Goal: Task Accomplishment & Management: Use online tool/utility

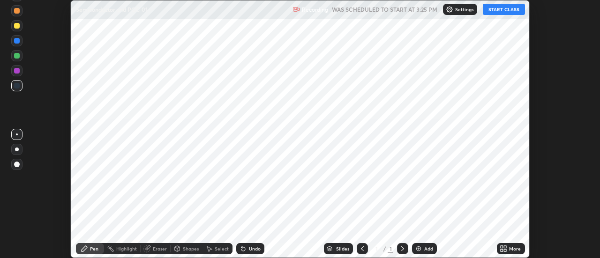
scroll to position [258, 600]
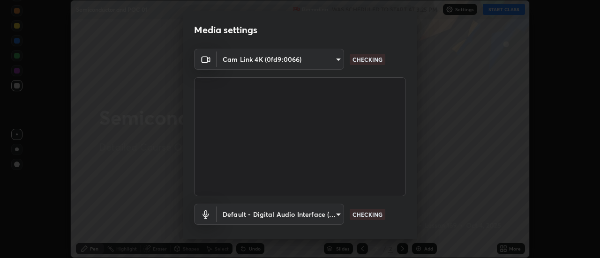
click at [328, 61] on body "Erase all Semiconductor and POC 01 Recording WAS SCHEDULED TO START AT 3:25 PM …" at bounding box center [300, 129] width 600 height 258
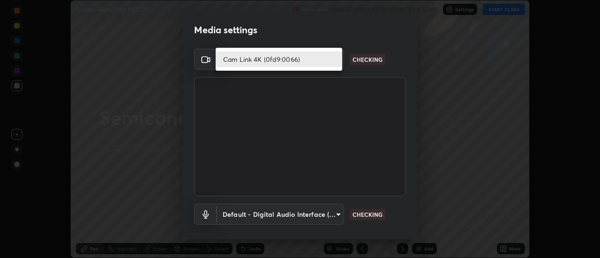
click at [313, 59] on li "Cam Link 4K (0fd9:0066)" at bounding box center [279, 59] width 127 height 15
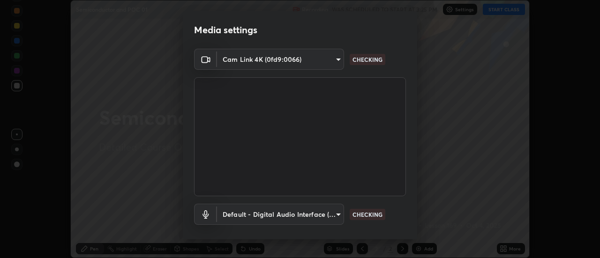
click at [283, 213] on body "Erase all Semiconductor and POC 01 Recording WAS SCHEDULED TO START AT 3:25 PM …" at bounding box center [300, 129] width 600 height 258
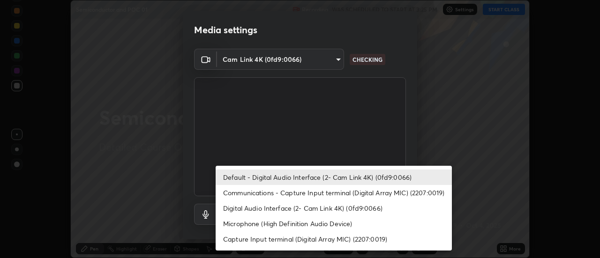
click at [286, 171] on li "Default - Digital Audio Interface (2- Cam Link 4K) (0fd9:0066)" at bounding box center [334, 177] width 236 height 15
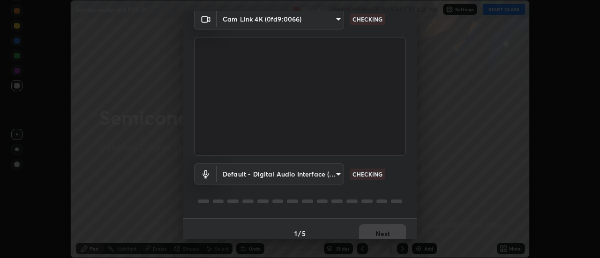
scroll to position [49, 0]
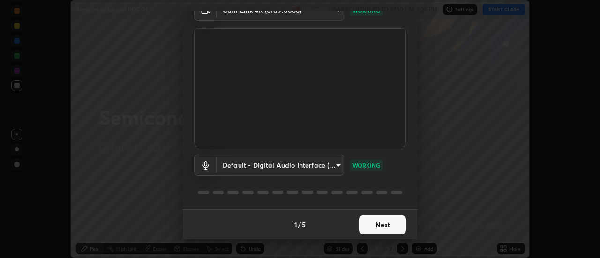
click at [389, 221] on button "Next" at bounding box center [382, 225] width 47 height 19
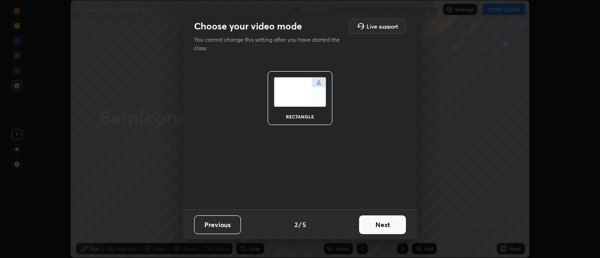
scroll to position [0, 0]
click at [393, 225] on button "Next" at bounding box center [382, 225] width 47 height 19
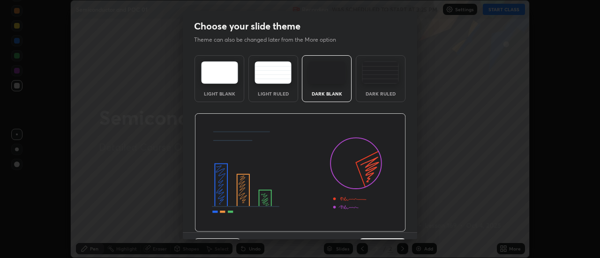
scroll to position [23, 0]
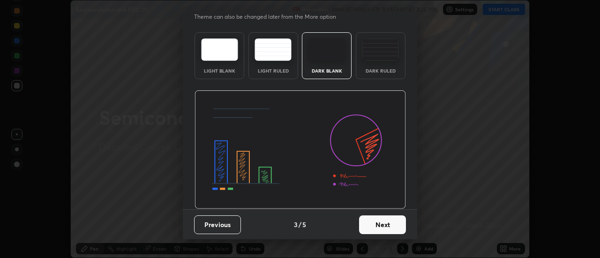
click at [390, 224] on button "Next" at bounding box center [382, 225] width 47 height 19
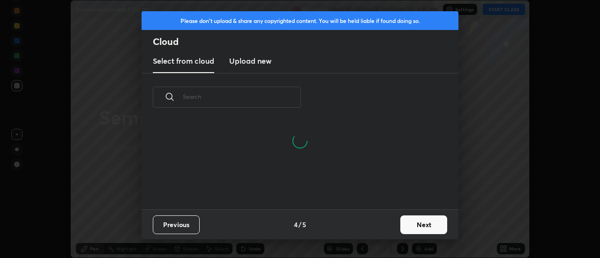
scroll to position [88, 301]
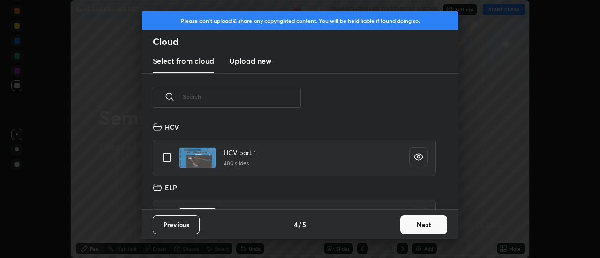
click at [268, 62] on h3 "Upload new" at bounding box center [250, 60] width 42 height 11
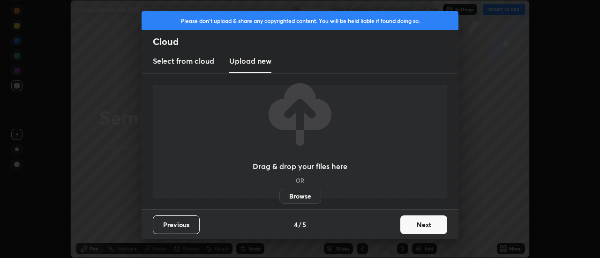
click at [213, 66] on h3 "Select from cloud" at bounding box center [183, 60] width 61 height 11
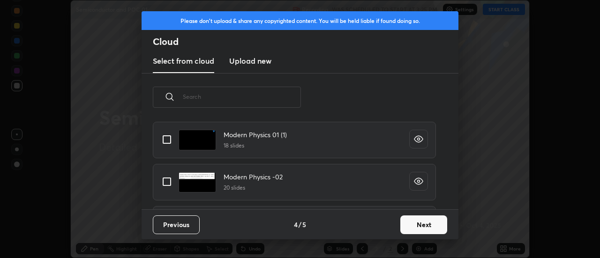
scroll to position [429, 0]
click at [168, 180] on input "grid" at bounding box center [167, 182] width 20 height 20
checkbox input "true"
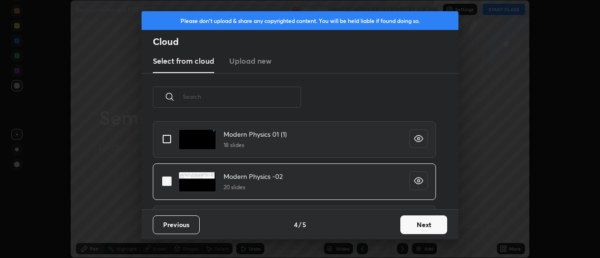
click at [419, 219] on button "Next" at bounding box center [423, 225] width 47 height 19
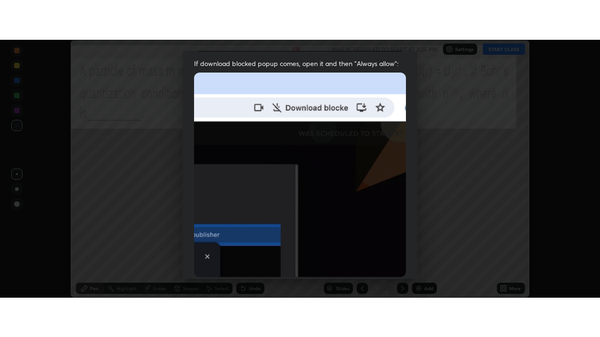
scroll to position [240, 0]
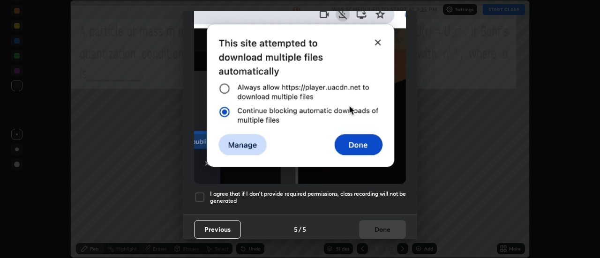
click at [198, 192] on div at bounding box center [199, 197] width 11 height 11
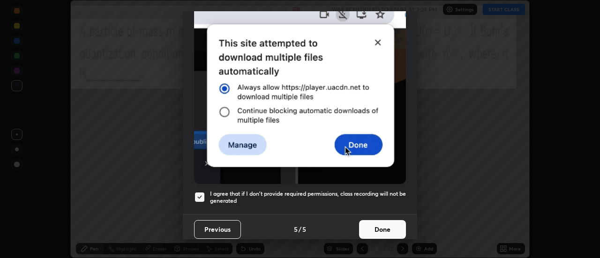
click at [389, 225] on button "Done" at bounding box center [382, 229] width 47 height 19
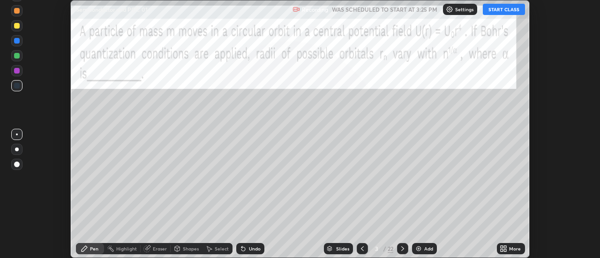
click at [504, 247] on icon at bounding box center [505, 247] width 2 height 2
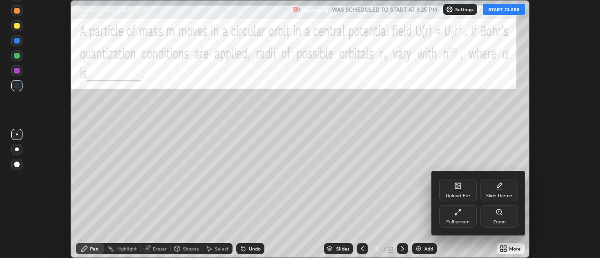
click at [465, 217] on div "Full screen" at bounding box center [457, 216] width 37 height 22
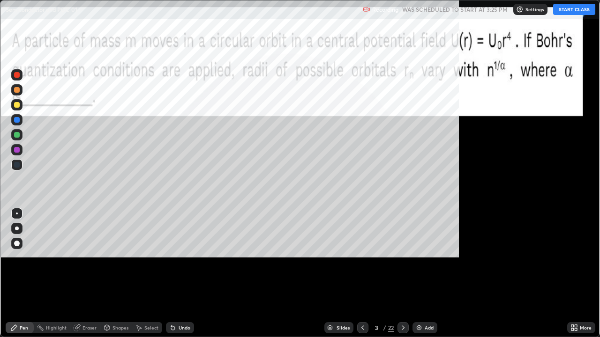
scroll to position [337, 600]
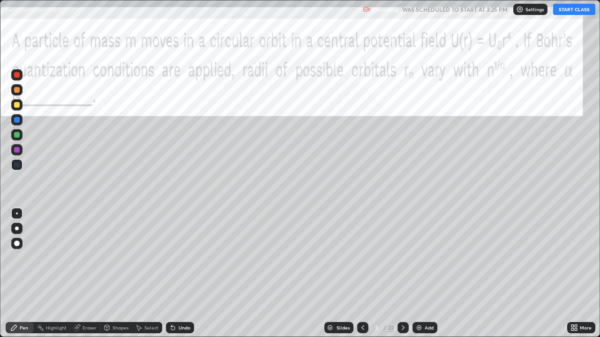
click at [362, 258] on icon at bounding box center [362, 327] width 7 height 7
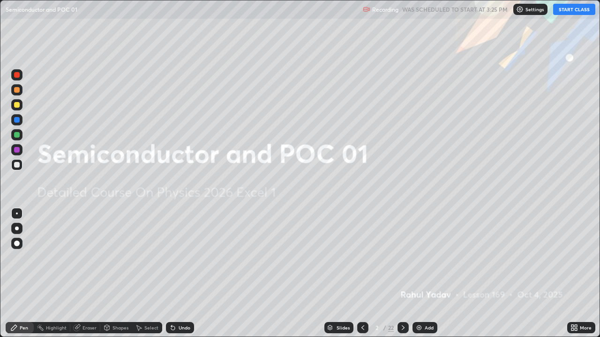
click at [402, 258] on icon at bounding box center [402, 327] width 7 height 7
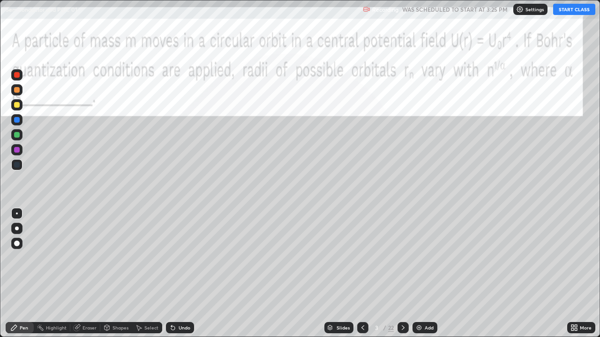
click at [403, 258] on icon at bounding box center [402, 327] width 7 height 7
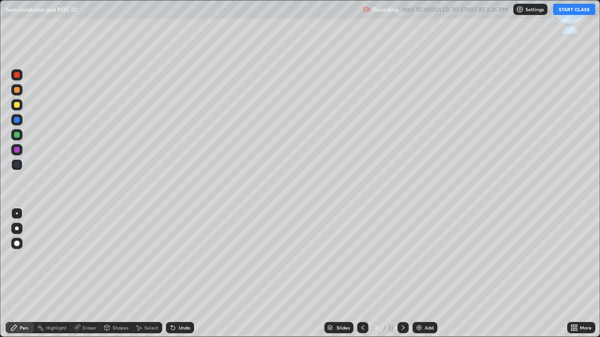
click at [404, 258] on div at bounding box center [402, 327] width 11 height 11
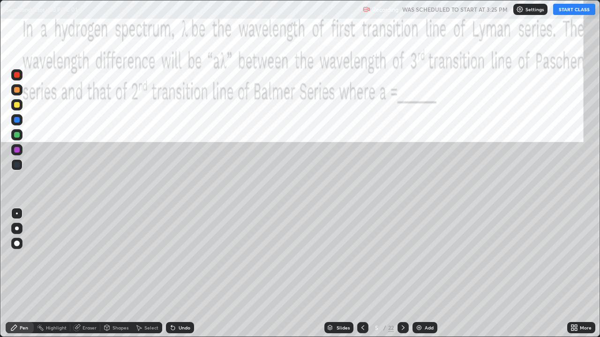
click at [402, 258] on icon at bounding box center [402, 327] width 7 height 7
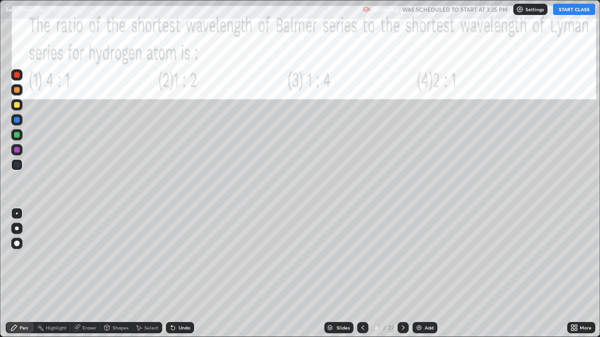
click at [401, 258] on icon at bounding box center [402, 327] width 7 height 7
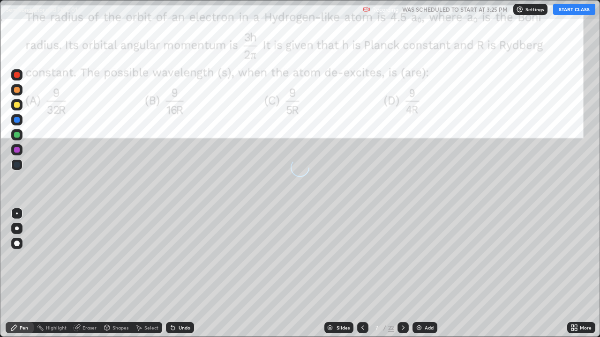
click at [403, 258] on icon at bounding box center [402, 327] width 7 height 7
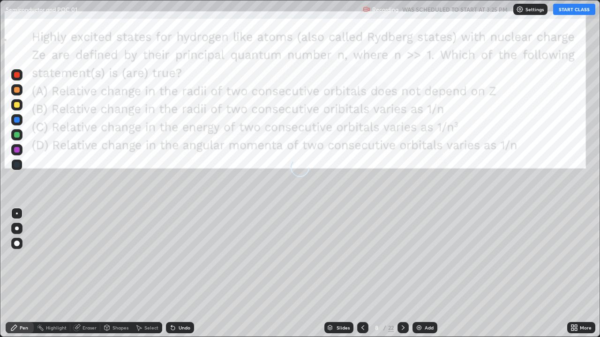
click at [402, 258] on icon at bounding box center [402, 327] width 7 height 7
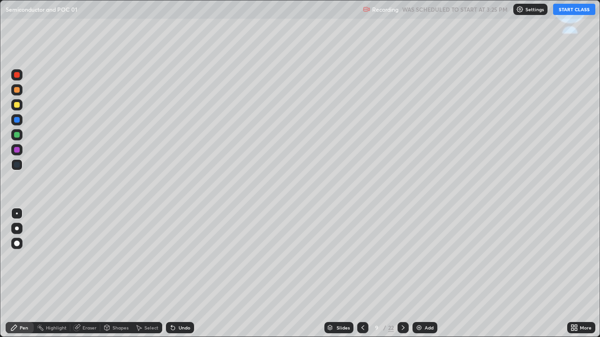
click at [406, 258] on div at bounding box center [402, 327] width 11 height 11
click at [402, 258] on icon at bounding box center [402, 327] width 7 height 7
click at [403, 258] on icon at bounding box center [402, 327] width 7 height 7
click at [402, 258] on icon at bounding box center [402, 327] width 7 height 7
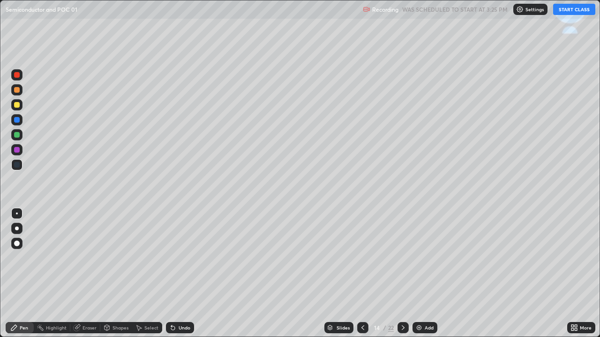
click at [362, 258] on icon at bounding box center [362, 327] width 7 height 7
click at [363, 258] on icon at bounding box center [362, 327] width 7 height 7
click at [361, 258] on icon at bounding box center [362, 327] width 7 height 7
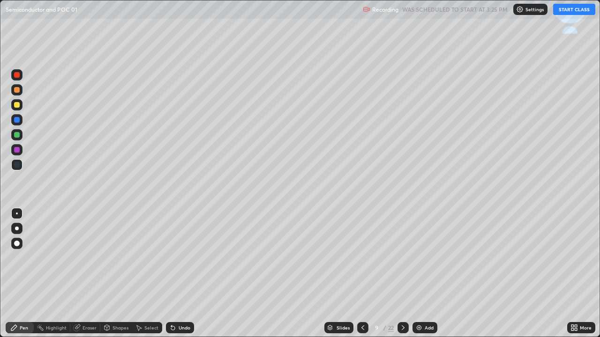
click at [361, 258] on icon at bounding box center [362, 327] width 7 height 7
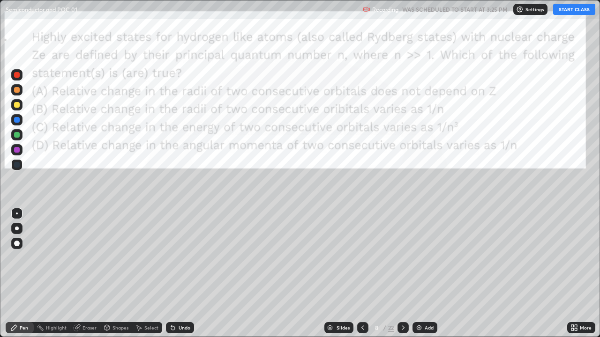
click at [361, 258] on icon at bounding box center [362, 327] width 7 height 7
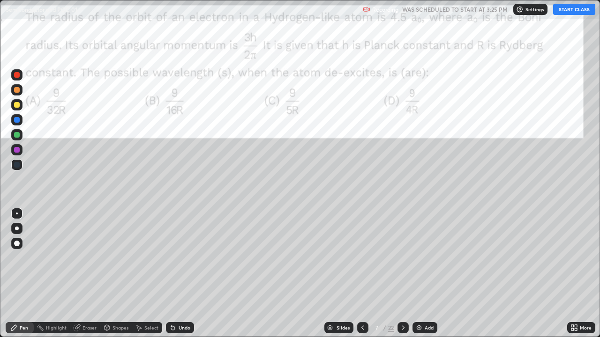
click at [406, 258] on icon at bounding box center [402, 327] width 7 height 7
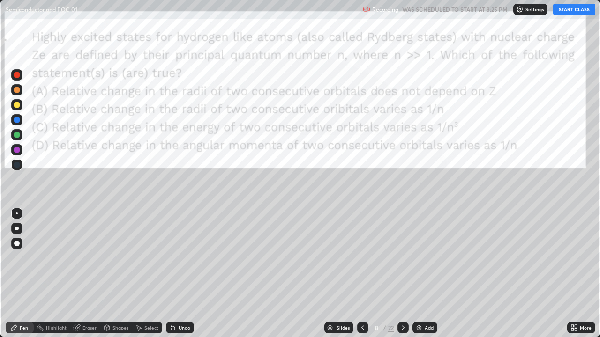
click at [403, 258] on icon at bounding box center [403, 328] width 3 height 5
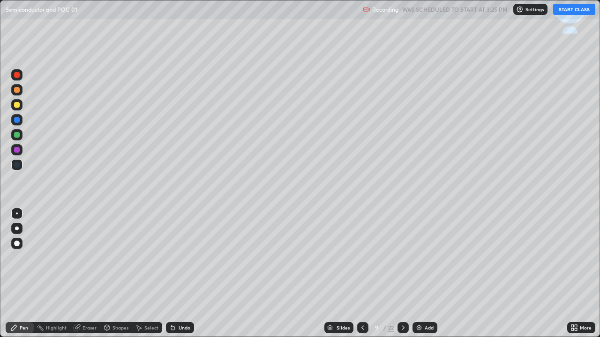
click at [403, 258] on icon at bounding box center [402, 327] width 7 height 7
click at [402, 258] on icon at bounding box center [402, 327] width 7 height 7
click at [362, 258] on icon at bounding box center [362, 327] width 7 height 7
click at [361, 258] on icon at bounding box center [362, 327] width 7 height 7
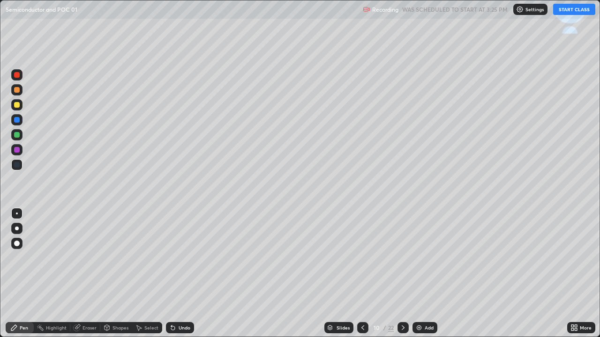
click at [362, 258] on icon at bounding box center [362, 327] width 7 height 7
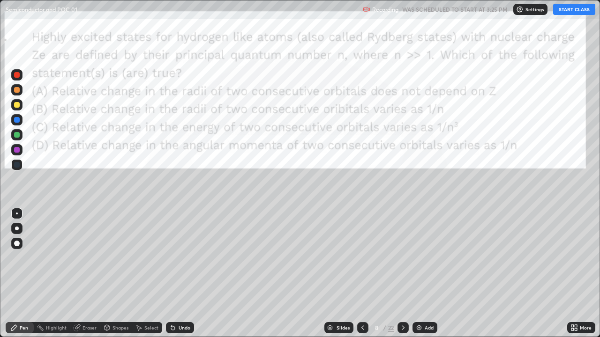
click at [337, 258] on div "Slides" at bounding box center [343, 328] width 13 height 5
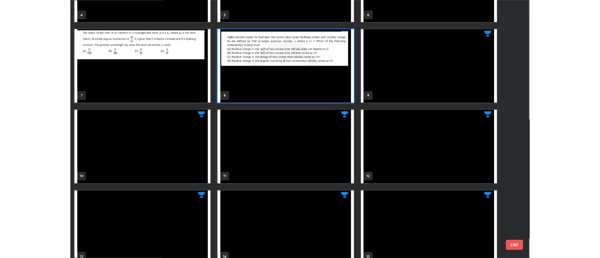
scroll to position [177, 0]
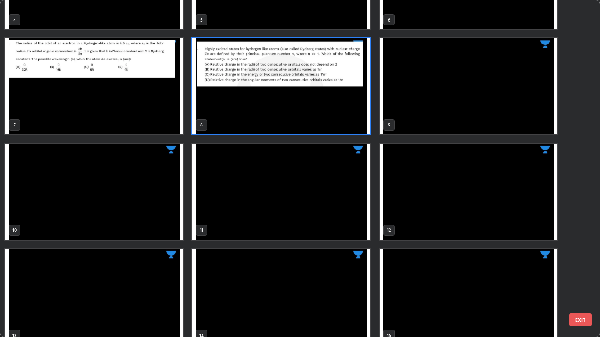
click at [419, 108] on img "grid" at bounding box center [469, 86] width 178 height 96
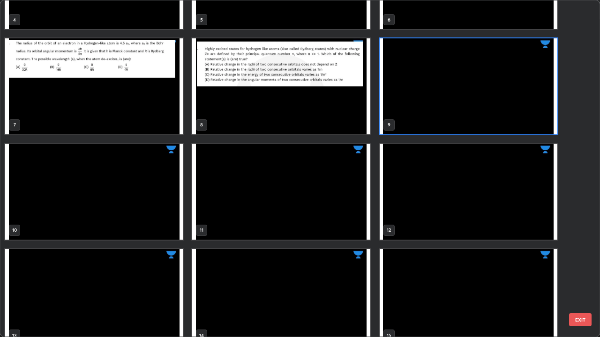
click at [414, 111] on img "grid" at bounding box center [469, 86] width 178 height 96
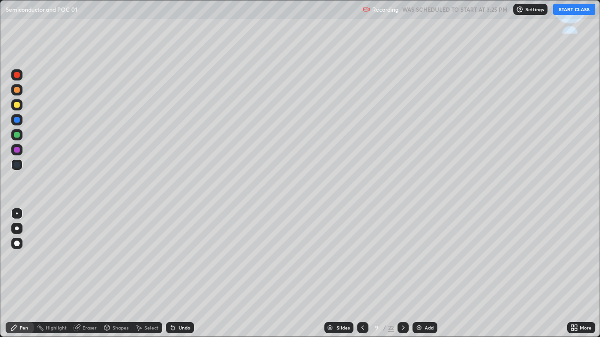
click at [15, 230] on div at bounding box center [16, 228] width 11 height 11
click at [15, 106] on div at bounding box center [17, 105] width 6 height 6
click at [561, 12] on button "START CLASS" at bounding box center [574, 9] width 42 height 11
click at [15, 105] on div at bounding box center [17, 105] width 6 height 6
click at [90, 258] on div "Eraser" at bounding box center [89, 328] width 14 height 5
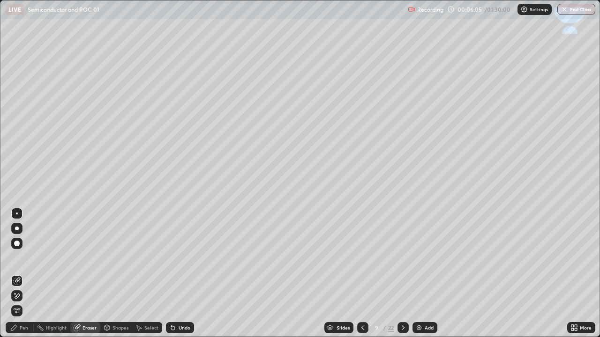
click at [23, 258] on div "Pen" at bounding box center [24, 328] width 8 height 5
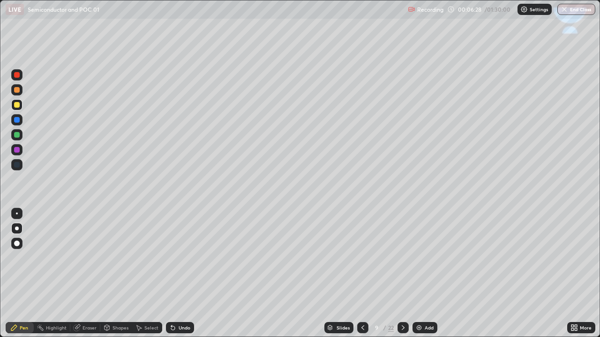
click at [19, 105] on div at bounding box center [17, 105] width 6 height 6
click at [19, 106] on div at bounding box center [17, 105] width 6 height 6
click at [18, 135] on div at bounding box center [17, 135] width 6 height 6
click at [19, 106] on div at bounding box center [17, 105] width 6 height 6
click at [16, 106] on div at bounding box center [17, 105] width 6 height 6
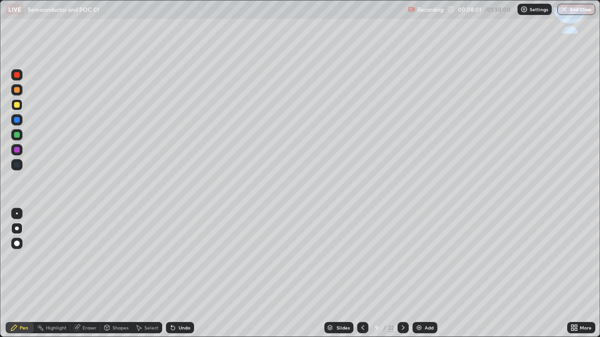
click at [15, 106] on div at bounding box center [17, 105] width 6 height 6
click at [16, 119] on div at bounding box center [17, 120] width 6 height 6
click at [123, 258] on div "Shapes" at bounding box center [120, 328] width 16 height 5
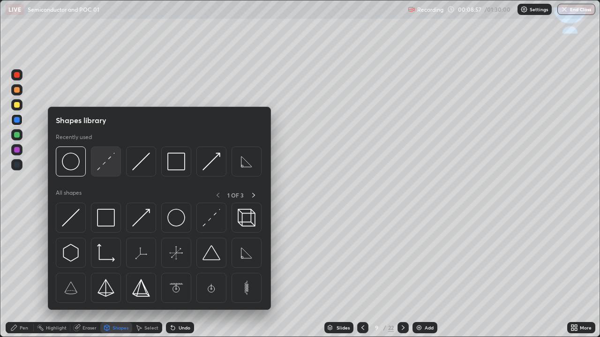
click at [105, 162] on img at bounding box center [106, 162] width 18 height 18
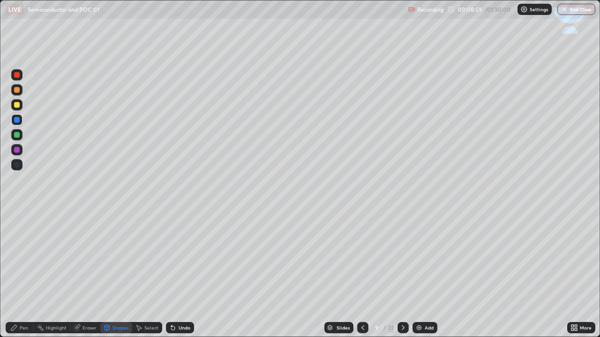
click at [22, 258] on div "Pen" at bounding box center [24, 328] width 8 height 5
click at [17, 103] on div at bounding box center [17, 105] width 6 height 6
click at [119, 258] on div "Shapes" at bounding box center [116, 327] width 32 height 11
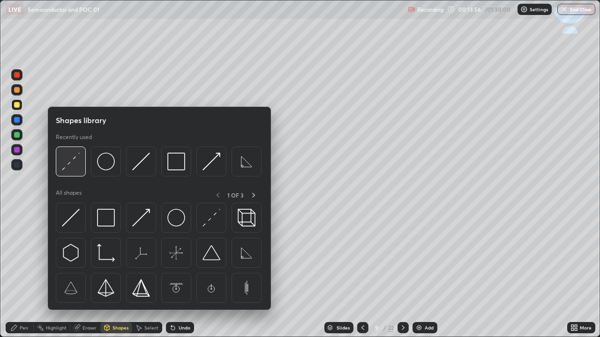
click at [72, 166] on img at bounding box center [71, 162] width 18 height 18
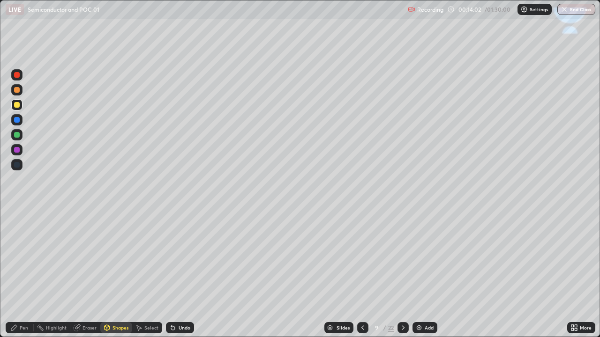
click at [23, 258] on div "Pen" at bounding box center [24, 328] width 8 height 5
click at [13, 107] on div at bounding box center [16, 104] width 11 height 11
click at [15, 120] on div at bounding box center [17, 120] width 6 height 6
click at [16, 91] on div at bounding box center [17, 90] width 6 height 6
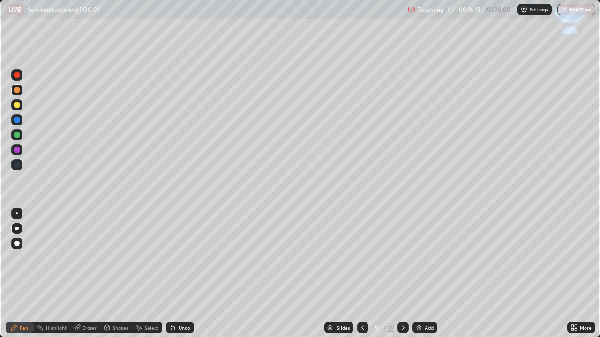
click at [15, 107] on div at bounding box center [17, 105] width 6 height 6
click at [402, 258] on icon at bounding box center [402, 327] width 7 height 7
click at [16, 106] on div at bounding box center [17, 105] width 6 height 6
click at [361, 258] on icon at bounding box center [362, 327] width 7 height 7
click at [402, 258] on icon at bounding box center [402, 327] width 7 height 7
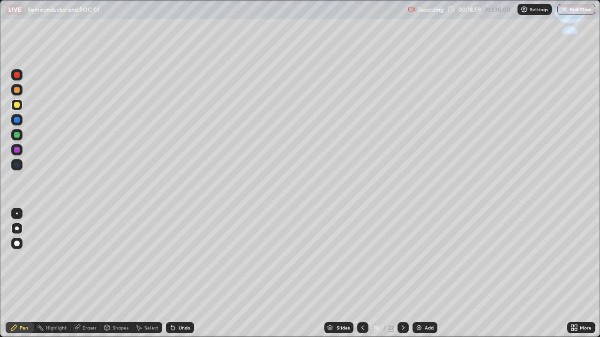
click at [16, 121] on div at bounding box center [17, 120] width 6 height 6
click at [17, 90] on div at bounding box center [17, 90] width 6 height 6
click at [18, 105] on div at bounding box center [17, 105] width 6 height 6
click at [169, 258] on icon at bounding box center [172, 327] width 7 height 7
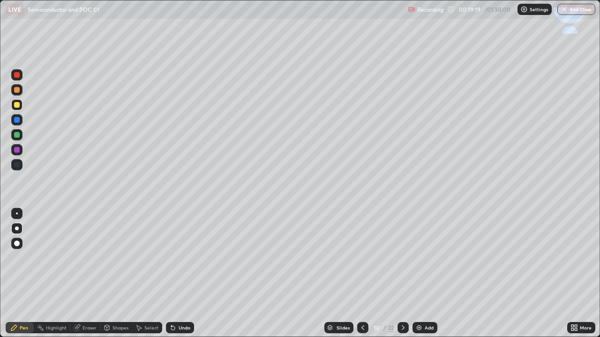
click at [171, 258] on icon at bounding box center [173, 329] width 4 height 4
click at [166, 258] on div "Undo" at bounding box center [180, 327] width 28 height 11
click at [105, 258] on icon at bounding box center [107, 328] width 5 height 6
click at [123, 258] on div "Shapes" at bounding box center [116, 327] width 32 height 11
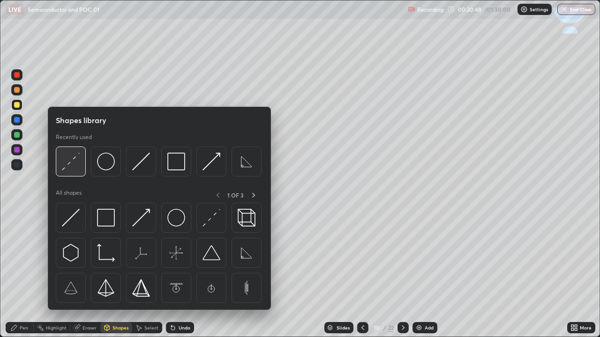
click at [73, 164] on img at bounding box center [71, 162] width 18 height 18
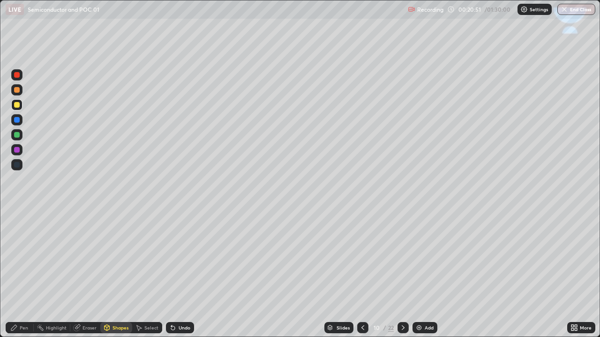
click at [24, 258] on div "Pen" at bounding box center [24, 328] width 8 height 5
click at [17, 109] on div at bounding box center [16, 104] width 11 height 11
click at [172, 258] on icon at bounding box center [173, 329] width 4 height 4
click at [181, 258] on div "Undo" at bounding box center [185, 328] width 12 height 5
click at [180, 258] on div "Undo" at bounding box center [185, 328] width 12 height 5
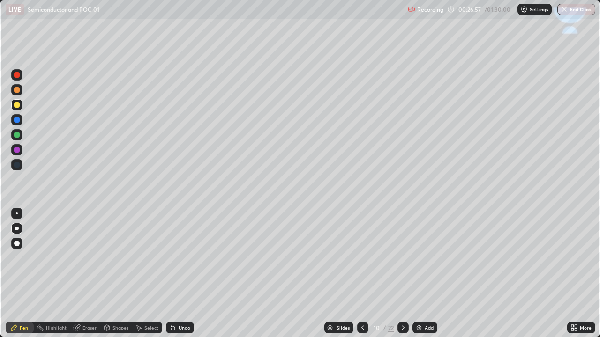
click at [150, 258] on div "Select" at bounding box center [151, 328] width 14 height 5
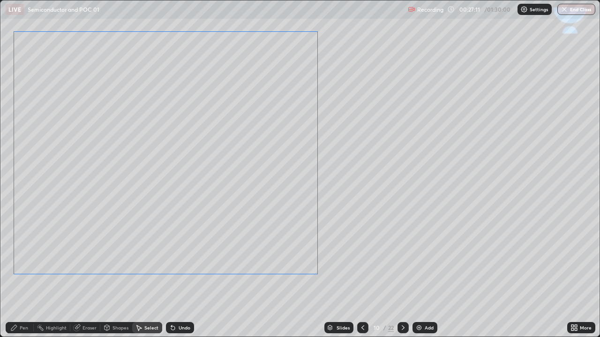
click at [366, 164] on div "0 ° Undo Copy Duplicate Duplicate to new slide Delete" at bounding box center [299, 168] width 599 height 337
click at [113, 258] on div "Shapes" at bounding box center [116, 327] width 32 height 11
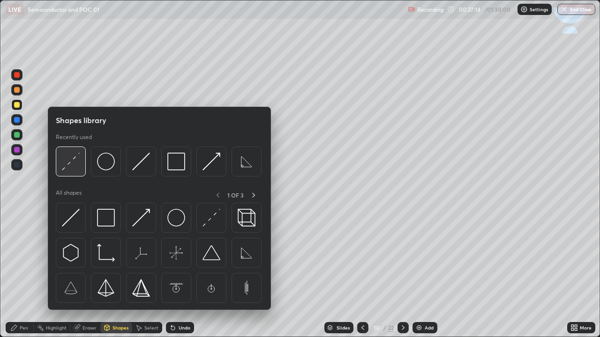
click at [73, 165] on img at bounding box center [71, 162] width 18 height 18
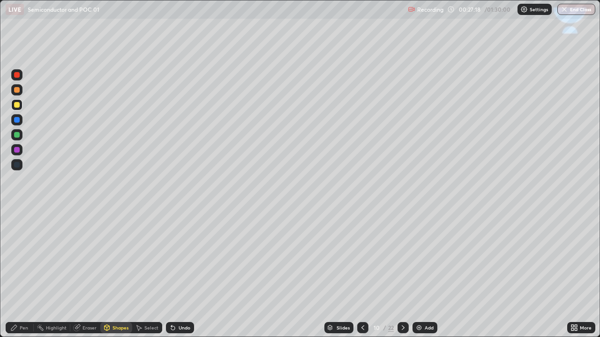
click at [23, 258] on div "Pen" at bounding box center [24, 328] width 8 height 5
click at [15, 116] on div at bounding box center [16, 119] width 11 height 11
click at [16, 105] on div at bounding box center [17, 105] width 6 height 6
click at [175, 258] on icon at bounding box center [172, 327] width 7 height 7
click at [398, 258] on div at bounding box center [402, 328] width 11 height 19
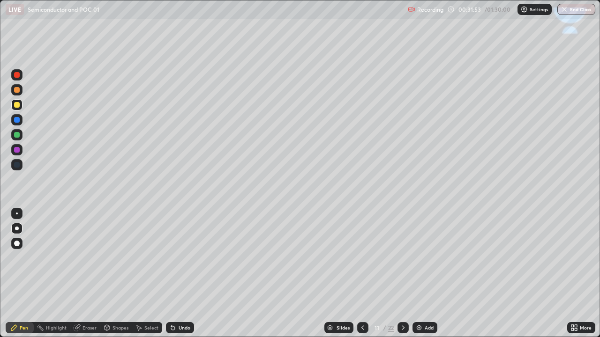
click at [16, 105] on div at bounding box center [17, 105] width 6 height 6
click at [18, 121] on div at bounding box center [17, 120] width 6 height 6
click at [17, 104] on div at bounding box center [17, 105] width 6 height 6
click at [117, 258] on div "Shapes" at bounding box center [120, 328] width 16 height 5
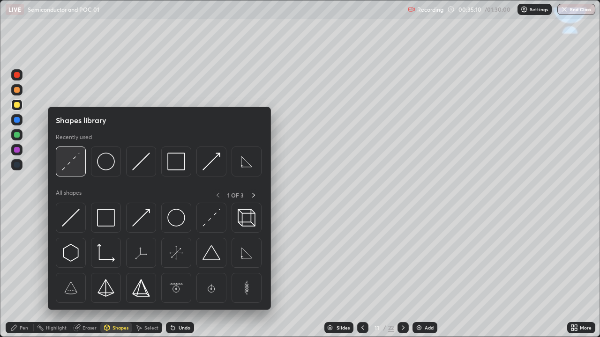
click at [70, 165] on img at bounding box center [71, 162] width 18 height 18
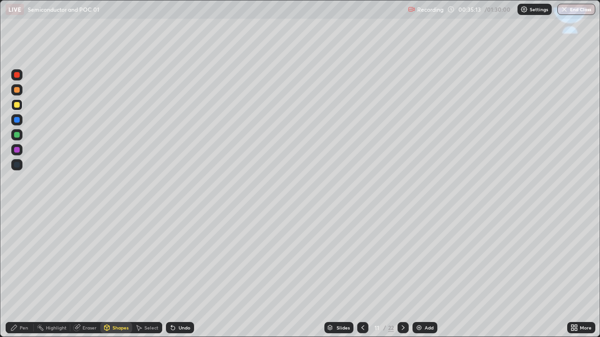
click at [24, 258] on div "Pen" at bounding box center [20, 327] width 28 height 11
click at [16, 105] on div at bounding box center [17, 105] width 6 height 6
click at [15, 137] on div at bounding box center [17, 135] width 6 height 6
click at [116, 258] on div "Shapes" at bounding box center [120, 328] width 16 height 5
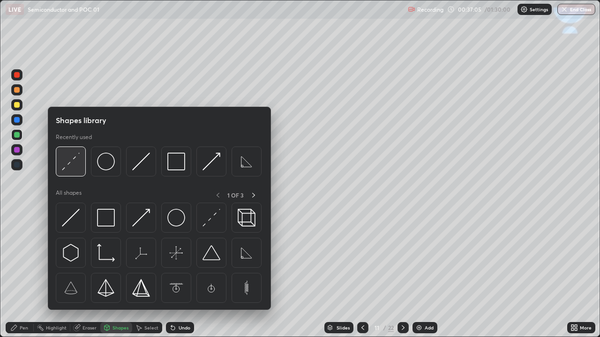
click at [75, 162] on img at bounding box center [71, 162] width 18 height 18
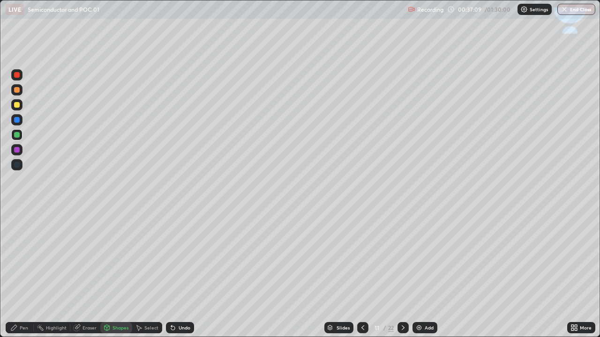
click at [22, 258] on div "Pen" at bounding box center [24, 328] width 8 height 5
click at [17, 105] on div at bounding box center [17, 105] width 6 height 6
click at [17, 120] on div at bounding box center [17, 120] width 6 height 6
click at [123, 258] on div "Shapes" at bounding box center [116, 327] width 32 height 11
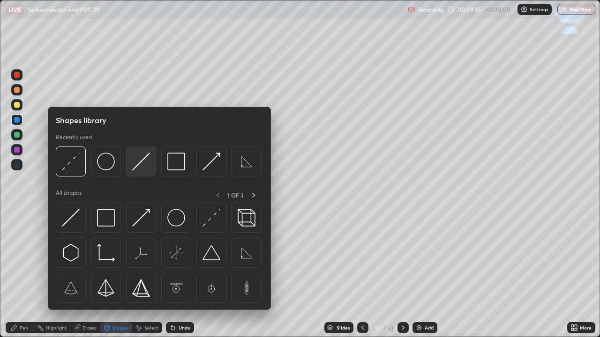
click at [136, 169] on img at bounding box center [141, 162] width 18 height 18
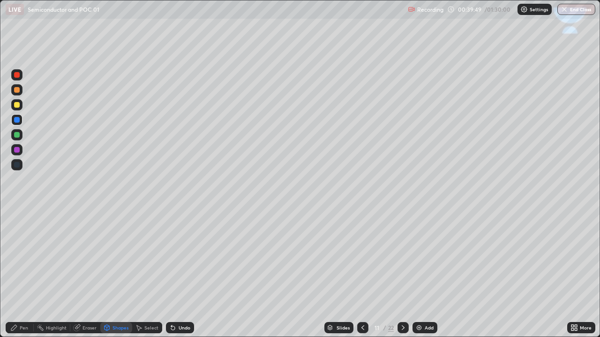
click at [21, 258] on div "Pen" at bounding box center [20, 327] width 28 height 11
click at [17, 167] on div at bounding box center [17, 165] width 6 height 6
click at [15, 105] on div at bounding box center [17, 105] width 6 height 6
click at [174, 258] on icon at bounding box center [172, 327] width 7 height 7
click at [403, 258] on icon at bounding box center [402, 327] width 7 height 7
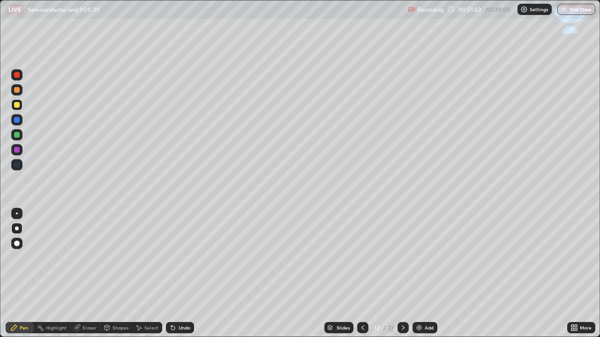
click at [361, 258] on icon at bounding box center [362, 327] width 7 height 7
click at [400, 258] on icon at bounding box center [402, 327] width 7 height 7
click at [15, 105] on div at bounding box center [17, 105] width 6 height 6
click at [360, 258] on icon at bounding box center [362, 327] width 7 height 7
click at [402, 258] on icon at bounding box center [403, 328] width 3 height 5
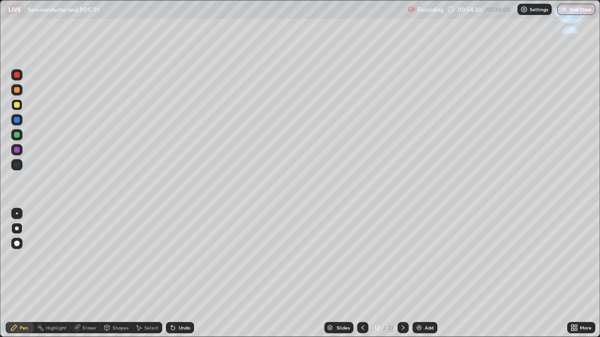
click at [19, 120] on div at bounding box center [17, 120] width 6 height 6
click at [361, 258] on icon at bounding box center [362, 327] width 7 height 7
click at [403, 258] on icon at bounding box center [402, 327] width 7 height 7
click at [15, 103] on div at bounding box center [17, 105] width 6 height 6
click at [118, 258] on div "Shapes" at bounding box center [120, 328] width 16 height 5
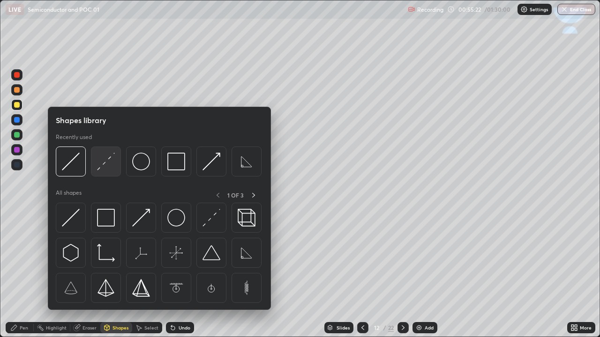
click at [106, 165] on img at bounding box center [106, 162] width 18 height 18
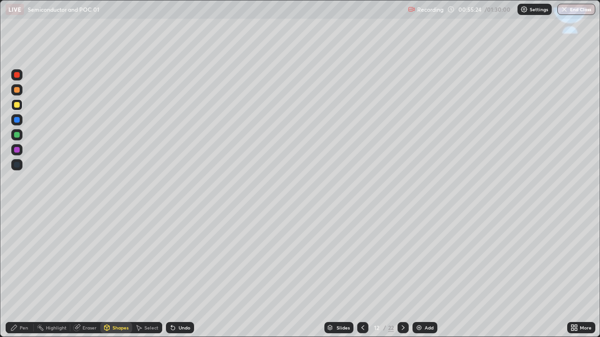
click at [23, 258] on div "Pen" at bounding box center [20, 327] width 28 height 11
click at [174, 258] on icon at bounding box center [172, 327] width 7 height 7
click at [172, 258] on icon at bounding box center [173, 329] width 4 height 4
click at [15, 105] on div at bounding box center [17, 105] width 6 height 6
click at [89, 258] on div "Eraser" at bounding box center [85, 327] width 30 height 11
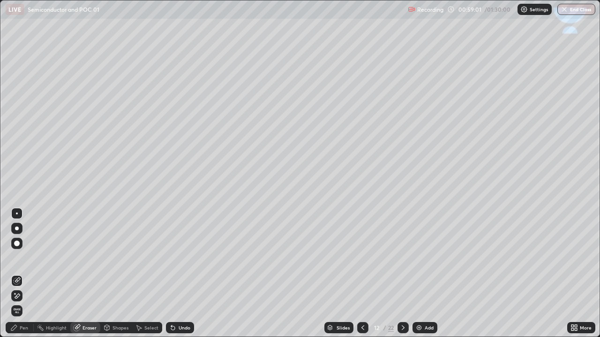
click at [24, 258] on div "Pen" at bounding box center [24, 328] width 8 height 5
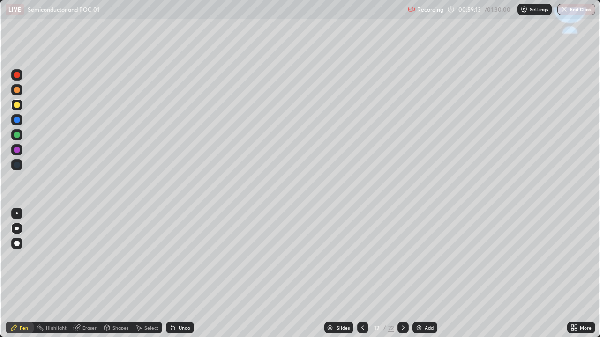
click at [171, 258] on icon at bounding box center [173, 329] width 4 height 4
click at [171, 258] on icon at bounding box center [171, 326] width 1 height 1
click at [171, 258] on icon at bounding box center [173, 329] width 4 height 4
click at [120, 258] on div "Shapes" at bounding box center [120, 328] width 16 height 5
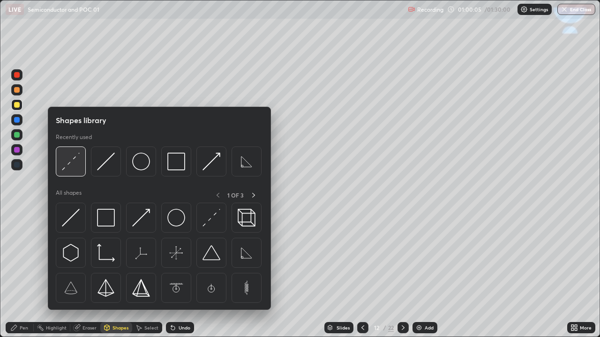
click at [75, 165] on img at bounding box center [71, 162] width 18 height 18
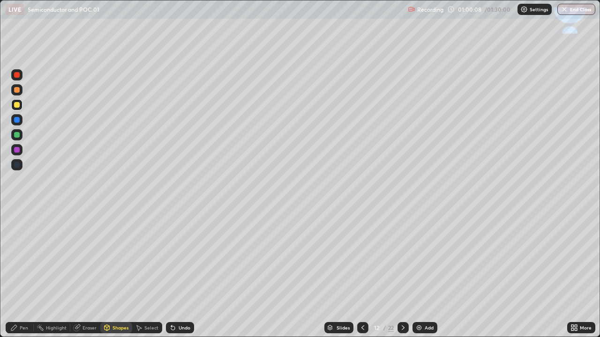
click at [24, 258] on div "Pen" at bounding box center [24, 328] width 8 height 5
click at [174, 258] on icon at bounding box center [172, 327] width 7 height 7
click at [176, 258] on div "Undo" at bounding box center [180, 327] width 28 height 11
click at [177, 258] on div "Undo" at bounding box center [180, 327] width 28 height 11
click at [361, 258] on icon at bounding box center [362, 327] width 7 height 7
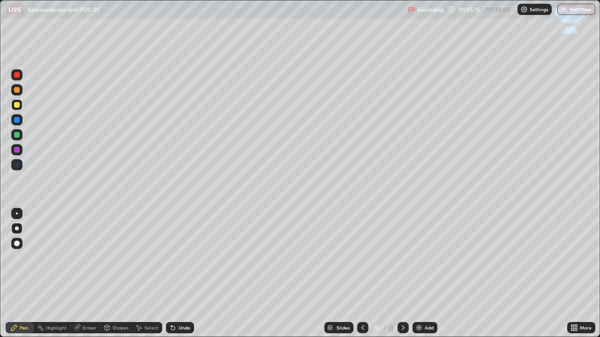
click at [402, 258] on icon at bounding box center [402, 327] width 7 height 7
click at [406, 258] on div at bounding box center [402, 327] width 11 height 11
click at [18, 105] on div at bounding box center [17, 105] width 6 height 6
click at [176, 258] on div "Undo" at bounding box center [180, 327] width 28 height 11
click at [171, 258] on icon at bounding box center [173, 329] width 4 height 4
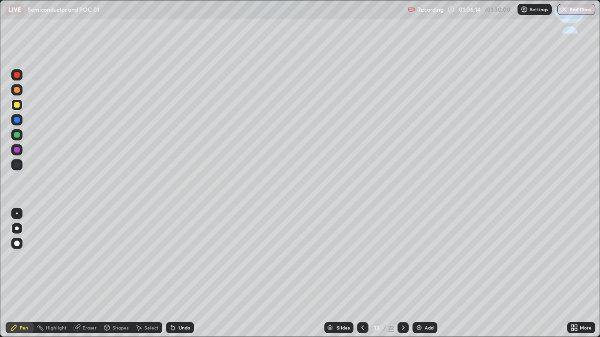
click at [171, 258] on icon at bounding box center [173, 329] width 4 height 4
click at [361, 258] on icon at bounding box center [362, 327] width 7 height 7
click at [360, 258] on icon at bounding box center [362, 327] width 7 height 7
click at [403, 258] on icon at bounding box center [403, 328] width 3 height 5
click at [402, 258] on icon at bounding box center [403, 328] width 3 height 5
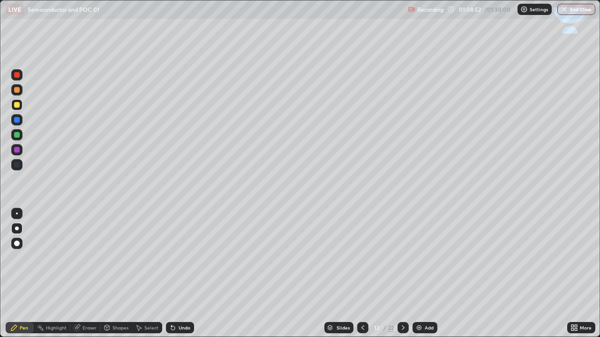
click at [153, 258] on div "Select" at bounding box center [151, 328] width 14 height 5
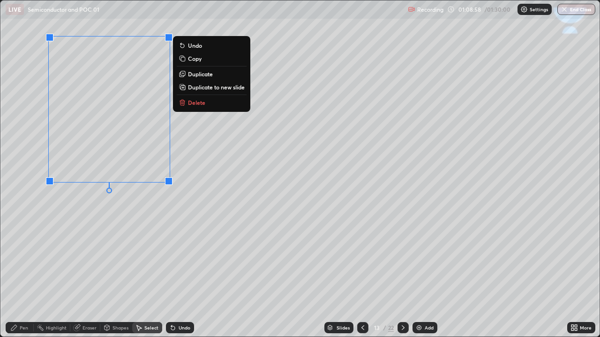
click at [176, 258] on div "Undo" at bounding box center [180, 327] width 28 height 11
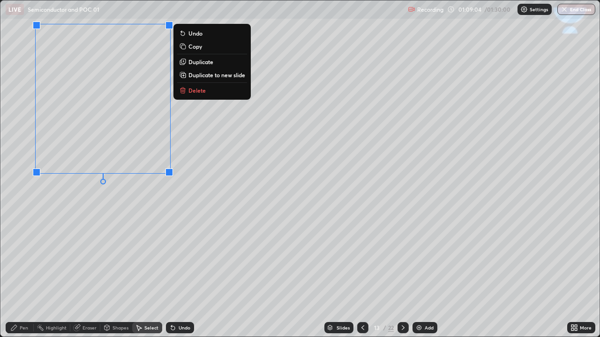
click at [161, 223] on div "0 ° Undo Copy Duplicate Duplicate to new slide Delete" at bounding box center [299, 168] width 599 height 337
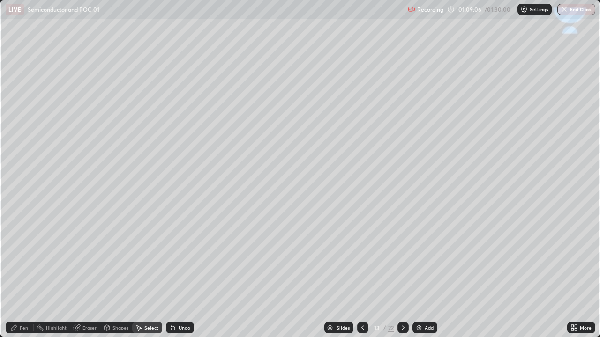
click at [26, 258] on div "Pen" at bounding box center [20, 327] width 28 height 11
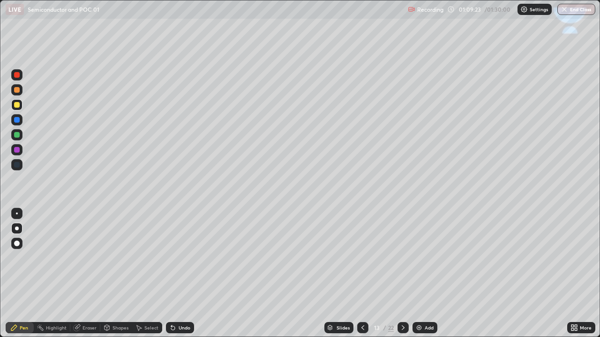
click at [572, 258] on icon at bounding box center [572, 326] width 2 height 2
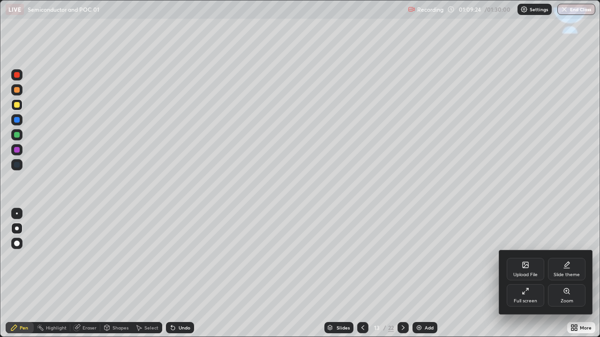
click at [524, 258] on icon at bounding box center [525, 291] width 7 height 7
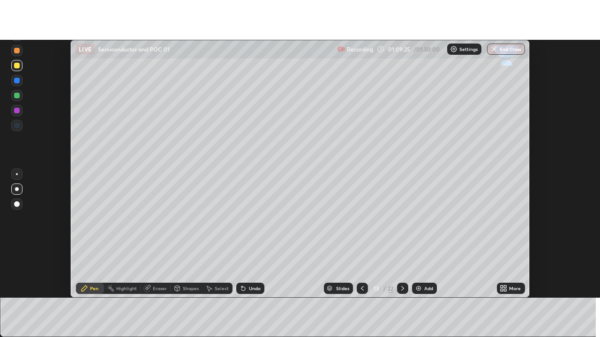
scroll to position [46610, 46269]
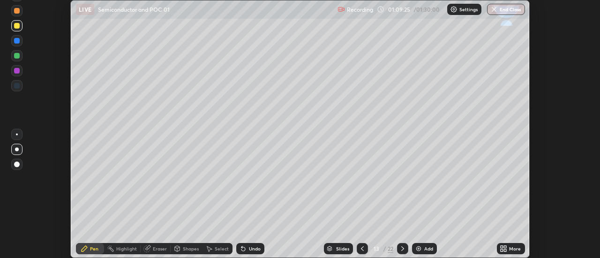
click at [501, 246] on icon at bounding box center [502, 247] width 2 height 2
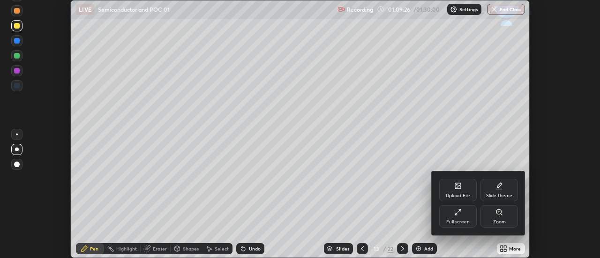
click at [459, 214] on icon at bounding box center [457, 212] width 7 height 7
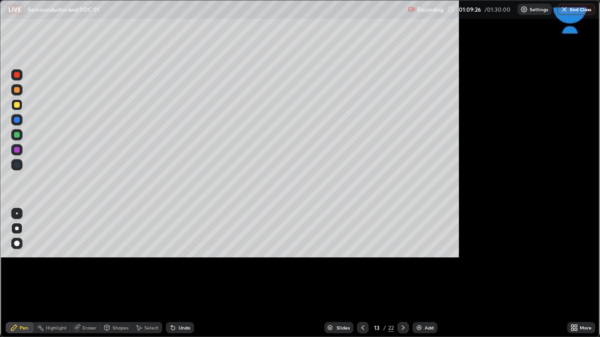
scroll to position [337, 600]
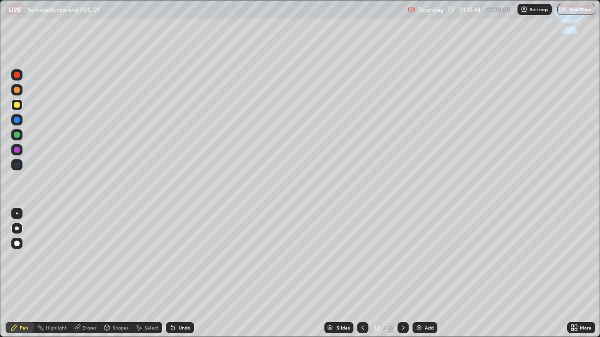
click at [119, 258] on div "Shapes" at bounding box center [120, 328] width 16 height 5
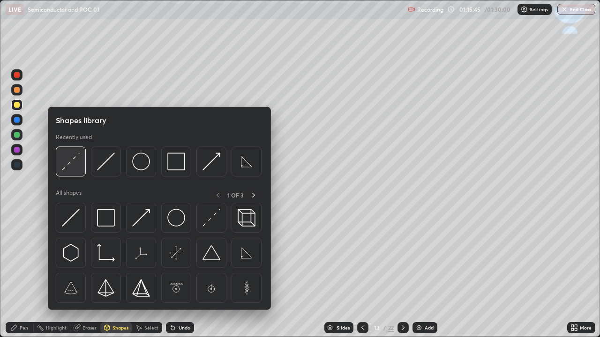
click at [67, 167] on img at bounding box center [71, 162] width 18 height 18
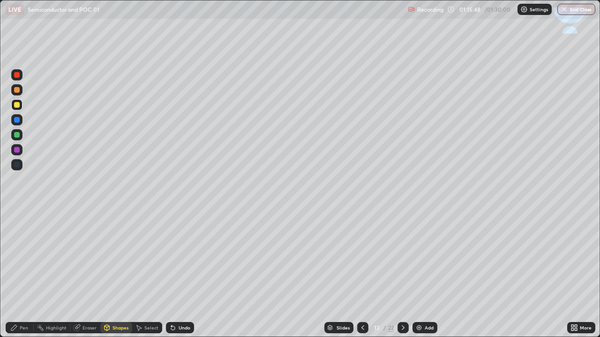
click at [24, 258] on div "Pen" at bounding box center [24, 328] width 8 height 5
click at [173, 258] on icon at bounding box center [172, 327] width 7 height 7
click at [118, 258] on div "Shapes" at bounding box center [120, 328] width 16 height 5
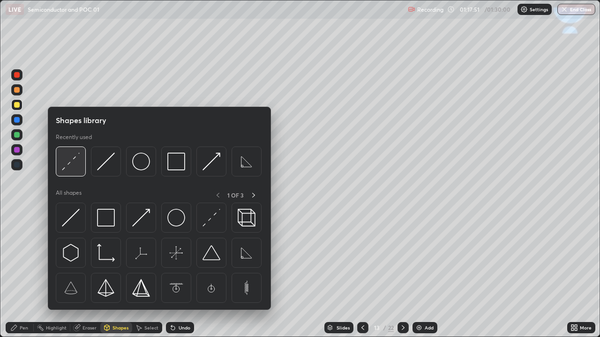
click at [68, 167] on img at bounding box center [71, 162] width 18 height 18
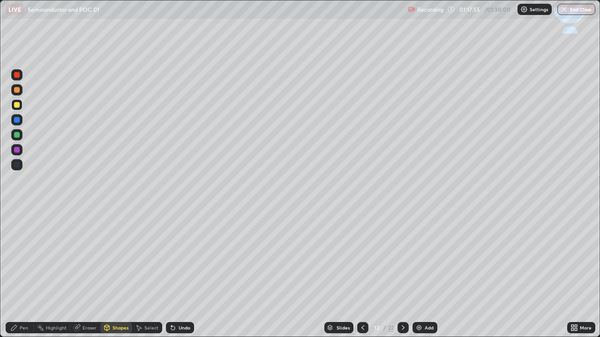
click at [26, 258] on div "Pen" at bounding box center [20, 327] width 28 height 11
click at [119, 258] on div "Shapes" at bounding box center [120, 328] width 16 height 5
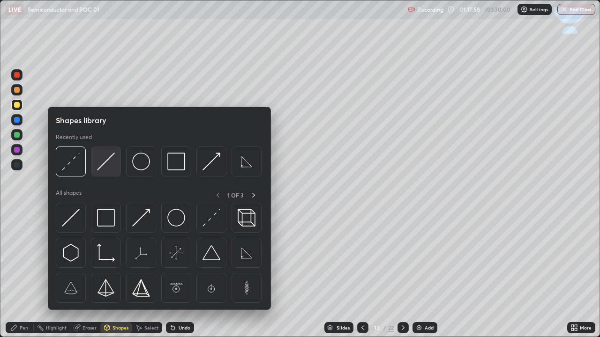
click at [101, 169] on img at bounding box center [106, 162] width 18 height 18
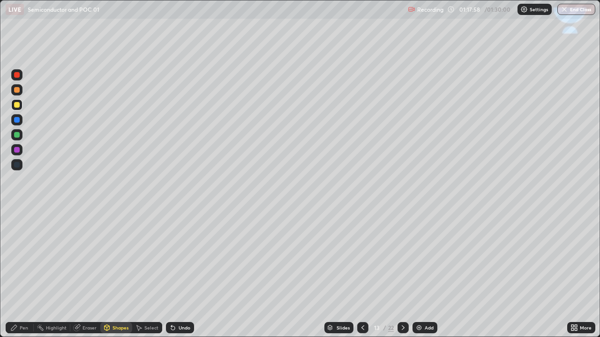
click at [23, 258] on div "Pen" at bounding box center [24, 328] width 8 height 5
click at [116, 258] on div "Shapes" at bounding box center [120, 328] width 16 height 5
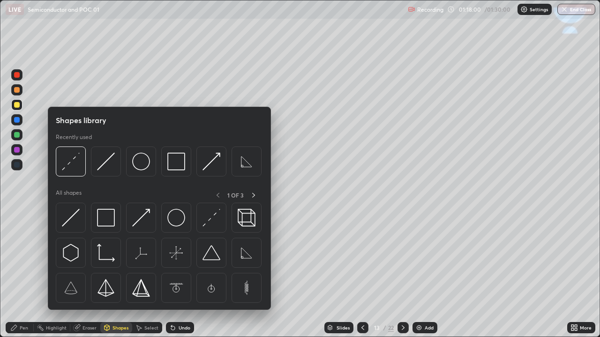
click at [25, 258] on div "Pen" at bounding box center [24, 328] width 8 height 5
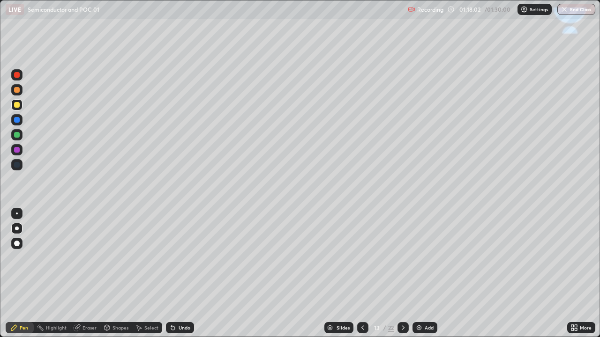
click at [117, 258] on div "Shapes" at bounding box center [120, 328] width 16 height 5
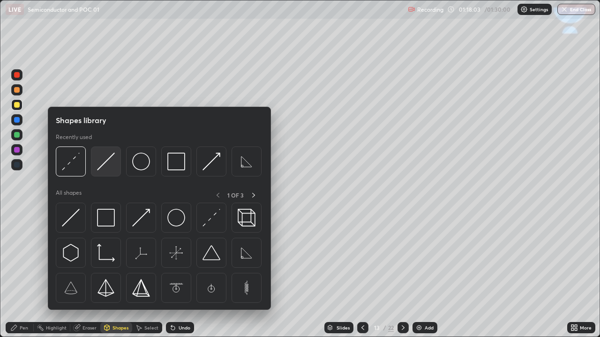
click at [101, 165] on img at bounding box center [106, 162] width 18 height 18
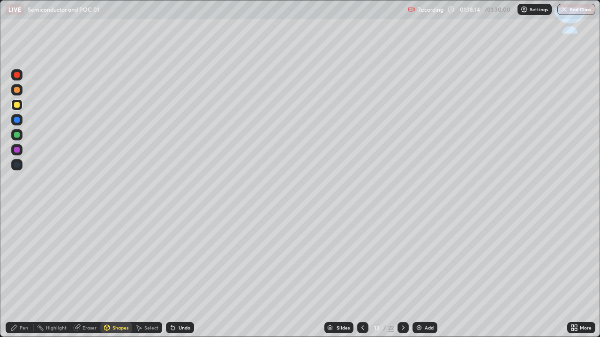
click at [361, 258] on icon at bounding box center [362, 328] width 3 height 5
click at [362, 258] on icon at bounding box center [362, 327] width 7 height 7
click at [401, 258] on icon at bounding box center [402, 327] width 7 height 7
click at [18, 121] on div at bounding box center [17, 120] width 6 height 6
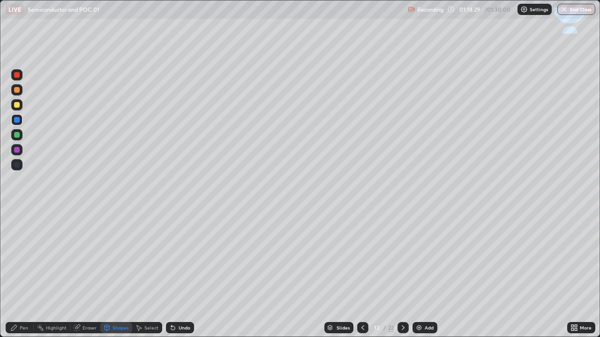
click at [25, 258] on div "Pen" at bounding box center [20, 327] width 28 height 11
click at [16, 121] on div at bounding box center [17, 120] width 6 height 6
click at [21, 258] on div "Pen" at bounding box center [20, 327] width 28 height 11
click at [18, 120] on div at bounding box center [17, 120] width 6 height 6
click at [176, 258] on div "Undo" at bounding box center [180, 327] width 28 height 11
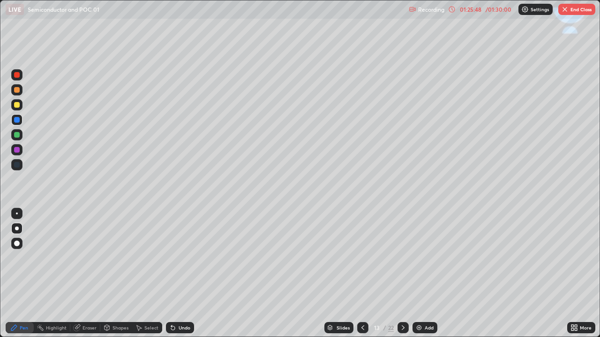
click at [402, 258] on icon at bounding box center [402, 327] width 7 height 7
click at [19, 107] on div at bounding box center [17, 105] width 6 height 6
click at [125, 258] on div "Shapes" at bounding box center [120, 328] width 16 height 5
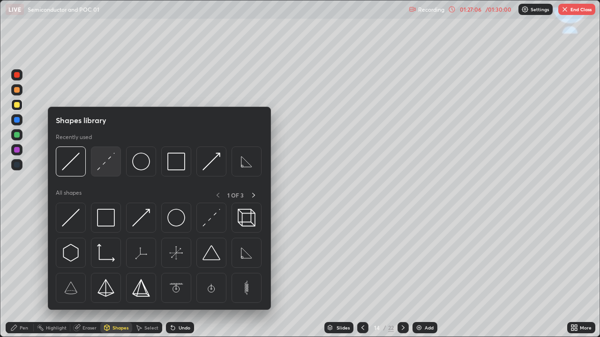
click at [110, 164] on img at bounding box center [106, 162] width 18 height 18
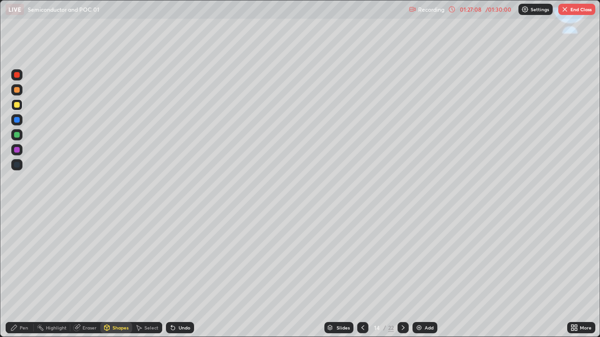
click at [27, 258] on div "Pen" at bounding box center [24, 328] width 8 height 5
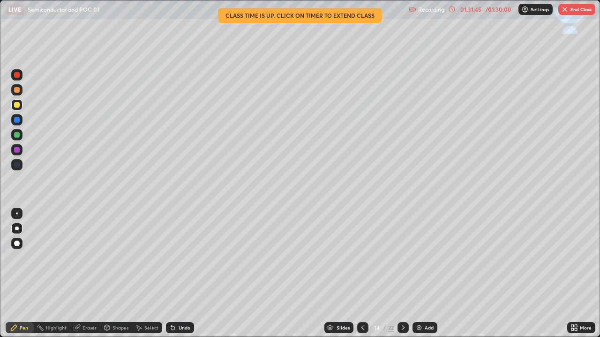
click at [359, 258] on icon at bounding box center [362, 327] width 7 height 7
click at [363, 258] on icon at bounding box center [362, 327] width 7 height 7
click at [361, 258] on icon at bounding box center [362, 327] width 7 height 7
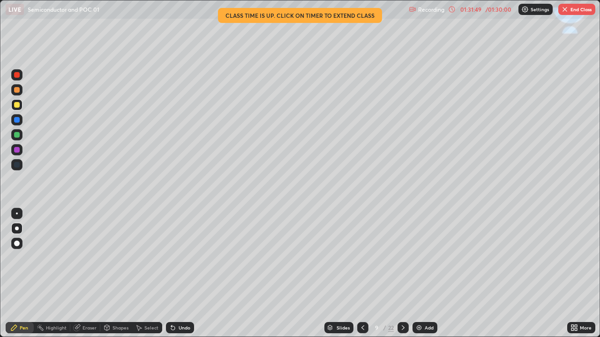
click at [361, 258] on icon at bounding box center [362, 328] width 3 height 5
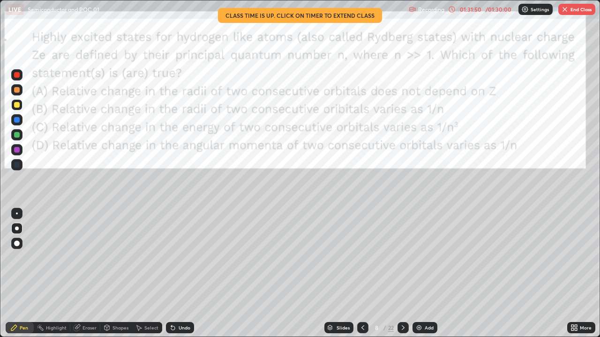
click at [362, 258] on icon at bounding box center [362, 327] width 7 height 7
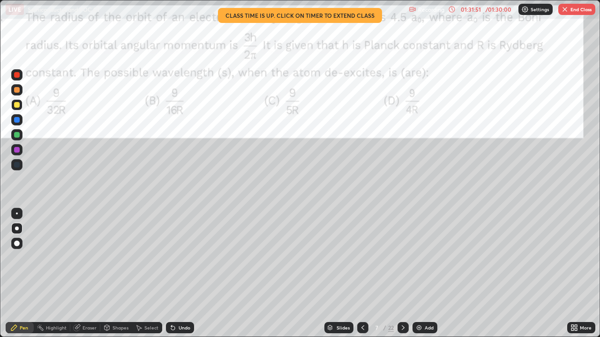
click at [361, 258] on icon at bounding box center [362, 327] width 7 height 7
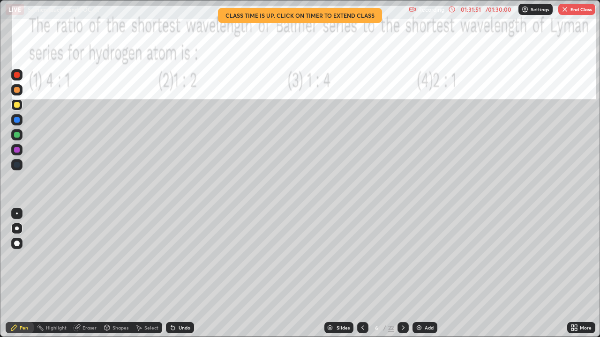
click at [362, 258] on icon at bounding box center [362, 327] width 7 height 7
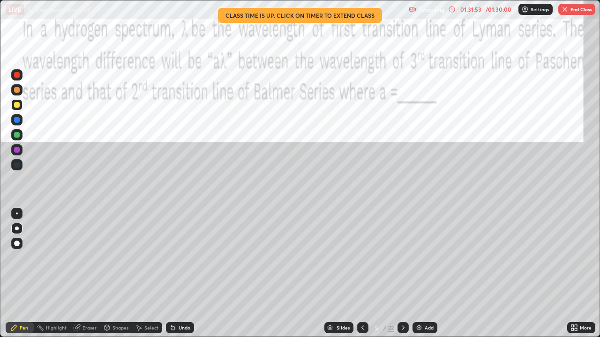
click at [361, 258] on icon at bounding box center [362, 327] width 7 height 7
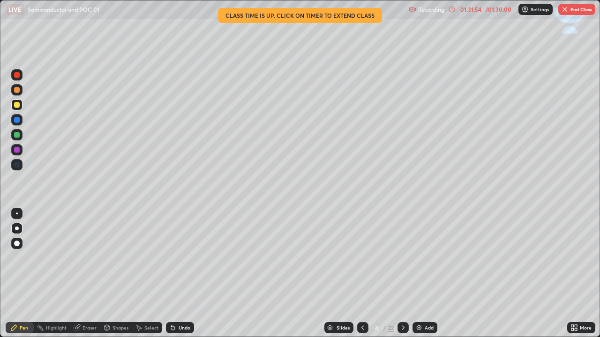
click at [361, 258] on icon at bounding box center [362, 327] width 7 height 7
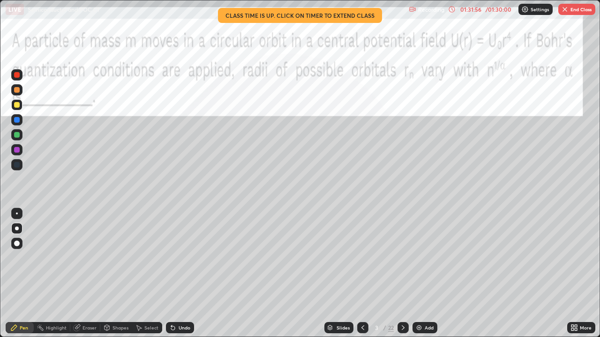
click at [359, 258] on icon at bounding box center [362, 327] width 7 height 7
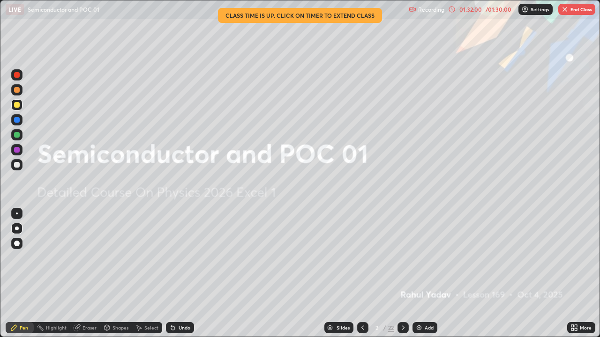
click at [17, 103] on div at bounding box center [17, 105] width 6 height 6
click at [270, 258] on div "Slides 2 / 22 Add" at bounding box center [380, 328] width 373 height 19
click at [561, 13] on button "End Class" at bounding box center [576, 9] width 37 height 11
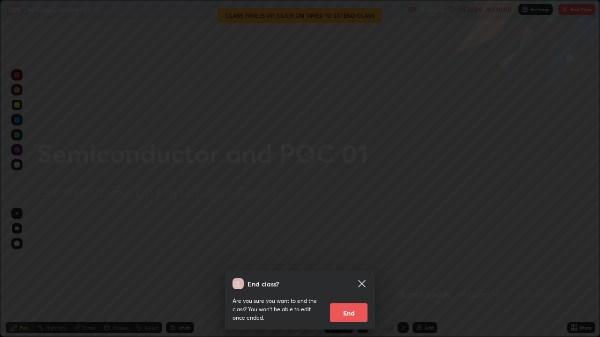
click at [353, 258] on button "End" at bounding box center [348, 313] width 37 height 19
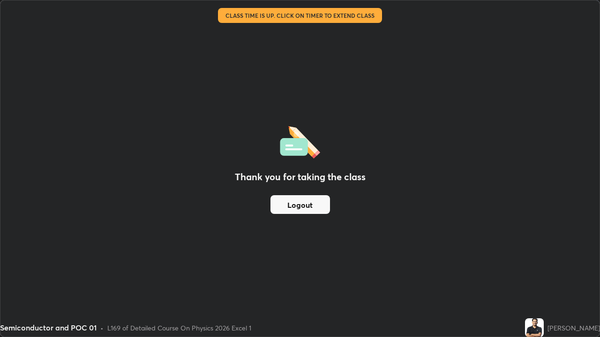
click at [311, 210] on button "Logout" at bounding box center [300, 204] width 60 height 19
click at [312, 206] on button "Logout" at bounding box center [300, 204] width 60 height 19
